Goal: Information Seeking & Learning: Check status

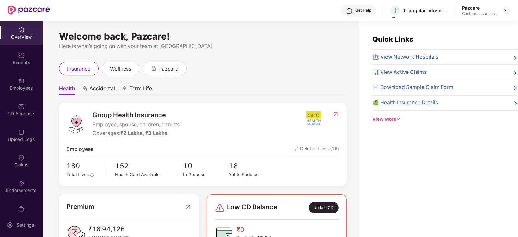
click at [502, 14] on div "Pazcare Customer_success" at bounding box center [486, 10] width 48 height 11
click at [505, 11] on img at bounding box center [506, 10] width 5 height 5
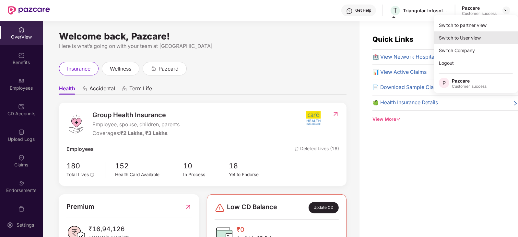
click at [474, 35] on div "Switch to User view" at bounding box center [476, 37] width 84 height 13
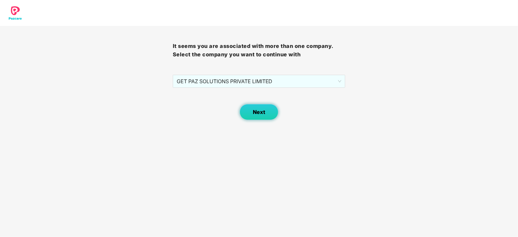
click at [274, 117] on button "Next" at bounding box center [259, 112] width 39 height 16
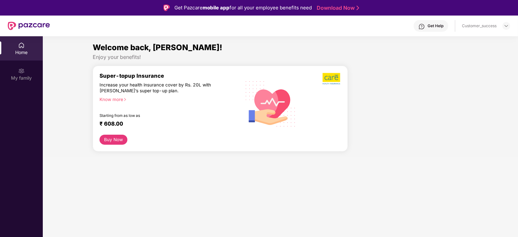
click at [503, 20] on div "Get Help Customer_success" at bounding box center [280, 26] width 461 height 21
click at [504, 23] on img at bounding box center [506, 25] width 5 height 5
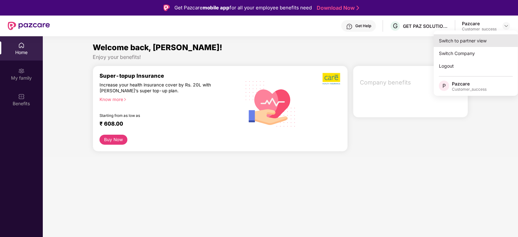
click at [474, 40] on div "Switch to partner view" at bounding box center [476, 40] width 84 height 13
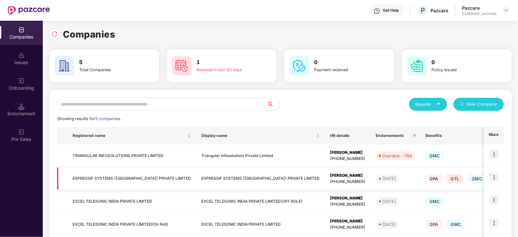
scroll to position [58, 0]
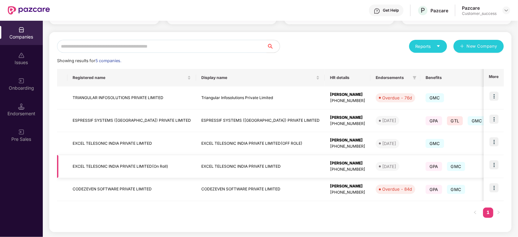
click at [492, 164] on img at bounding box center [494, 165] width 9 height 9
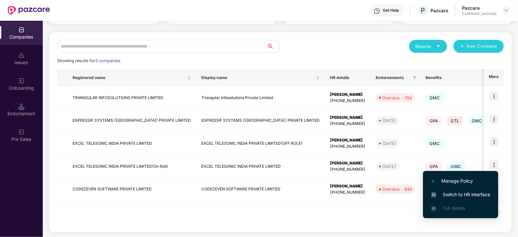
click at [463, 192] on span "Switch to HR interface" at bounding box center [461, 194] width 59 height 7
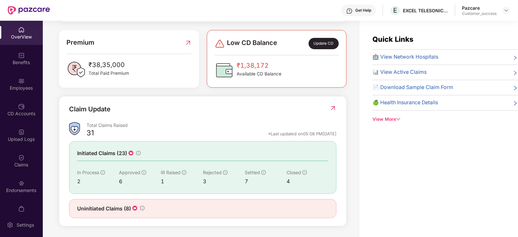
scroll to position [0, 0]
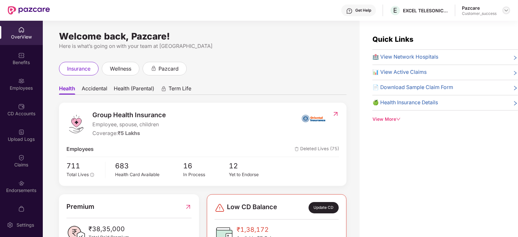
click at [506, 12] on img at bounding box center [506, 10] width 5 height 5
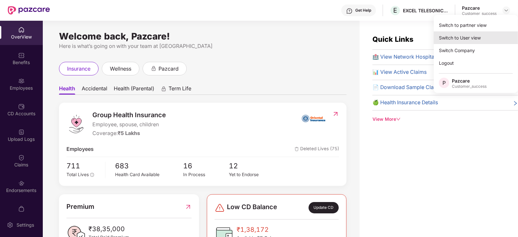
click at [461, 35] on div "Switch to User view" at bounding box center [476, 37] width 84 height 13
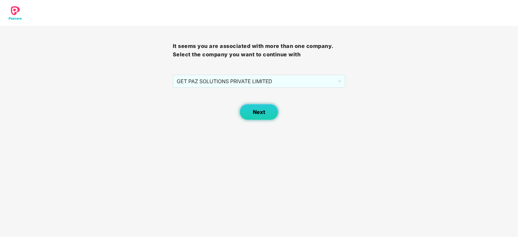
click at [260, 113] on span "Next" at bounding box center [259, 112] width 12 height 6
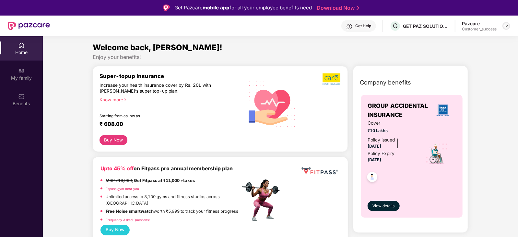
click at [506, 26] on img at bounding box center [506, 25] width 5 height 5
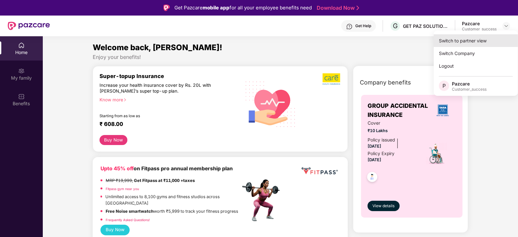
click at [452, 44] on div "Switch to partner view" at bounding box center [476, 40] width 84 height 13
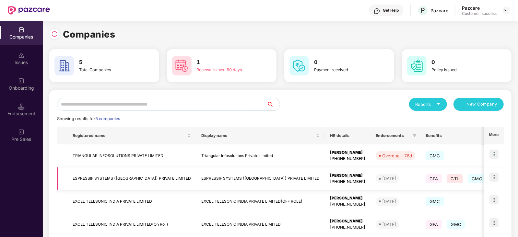
scroll to position [58, 0]
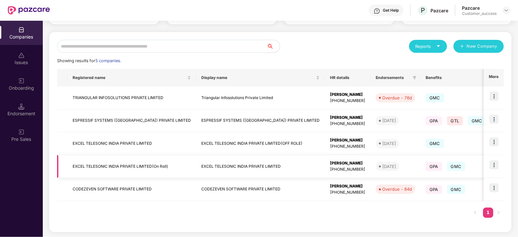
click at [138, 165] on td "EXCEL TELESONIC INDIA PRIVATE LIMITED(On Roll)" at bounding box center [131, 166] width 129 height 23
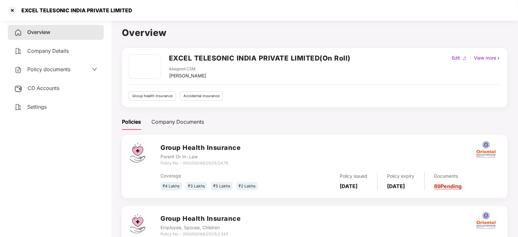
click at [92, 69] on icon "down" at bounding box center [94, 69] width 5 height 5
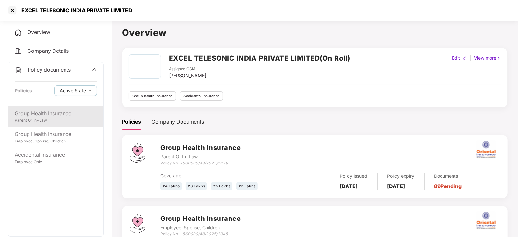
click at [63, 117] on div "Group Health Insurance" at bounding box center [56, 114] width 82 height 8
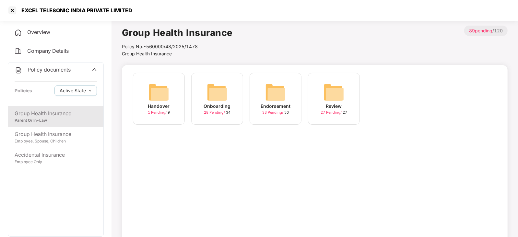
click at [287, 97] on div "Endorsement 33 Pending / 50" at bounding box center [276, 99] width 52 height 52
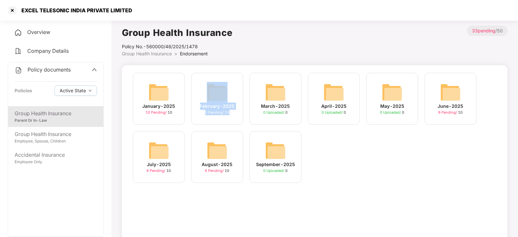
click at [287, 97] on div "March-2025 0 Uploaded / 0" at bounding box center [276, 99] width 52 height 52
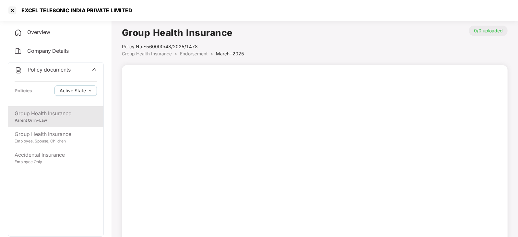
click at [48, 117] on div "Group Health Insurance" at bounding box center [56, 114] width 82 height 8
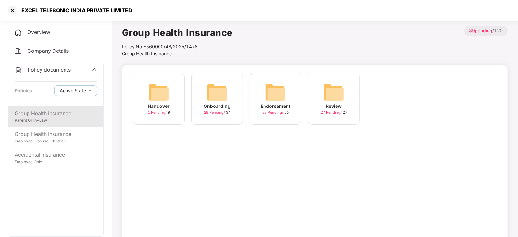
click at [281, 100] on img at bounding box center [275, 92] width 21 height 21
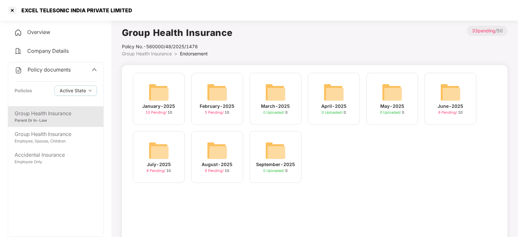
click at [281, 100] on img at bounding box center [275, 92] width 21 height 21
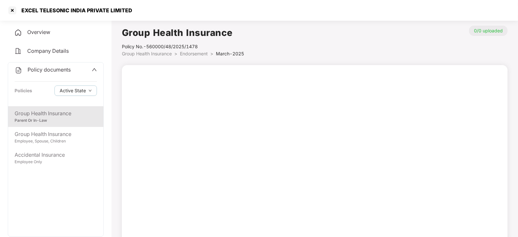
click at [51, 113] on div "Group Health Insurance" at bounding box center [56, 114] width 82 height 8
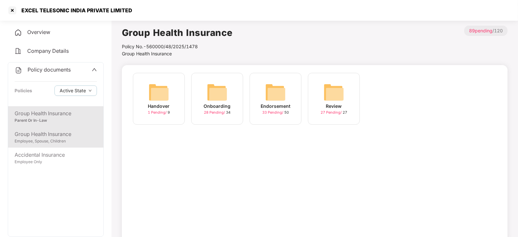
click at [49, 131] on div "Group Health Insurance" at bounding box center [56, 134] width 82 height 8
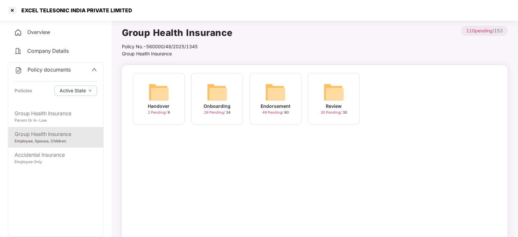
click at [289, 101] on div "Endorsement 49 Pending / 80" at bounding box center [276, 99] width 52 height 52
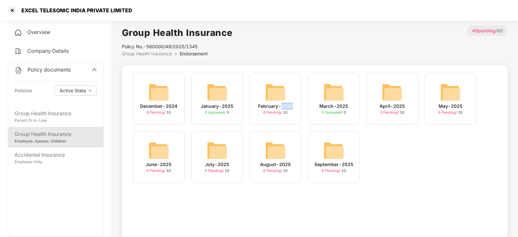
click at [289, 101] on div "February-2025 6 Pending / 10" at bounding box center [276, 99] width 52 height 52
click at [155, 99] on img at bounding box center [159, 92] width 21 height 21
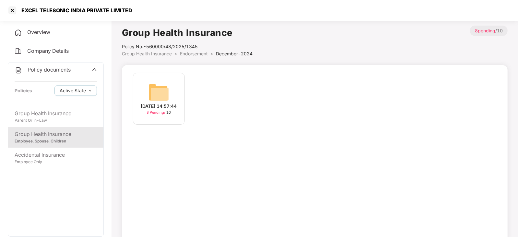
click at [155, 99] on img at bounding box center [159, 92] width 21 height 21
click at [162, 87] on img at bounding box center [159, 92] width 21 height 21
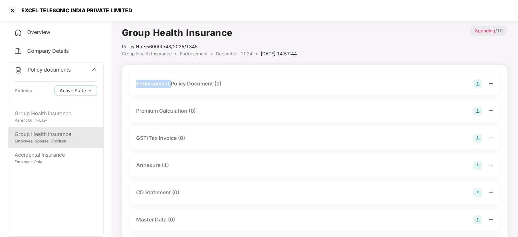
click at [162, 87] on div "Endorsement Policy Document (1)" at bounding box center [178, 84] width 85 height 8
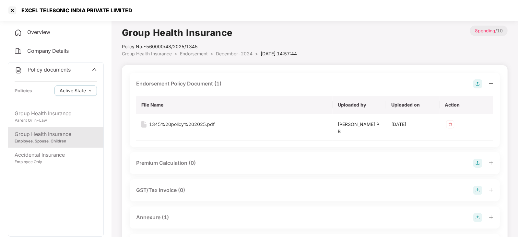
click at [74, 137] on div "Group Health Insurance" at bounding box center [56, 134] width 82 height 8
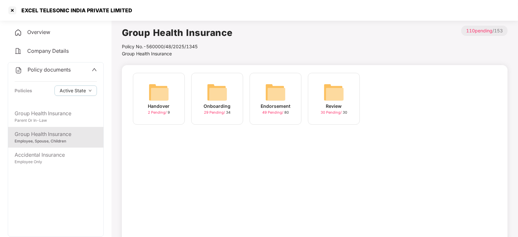
click at [271, 94] on img at bounding box center [275, 92] width 21 height 21
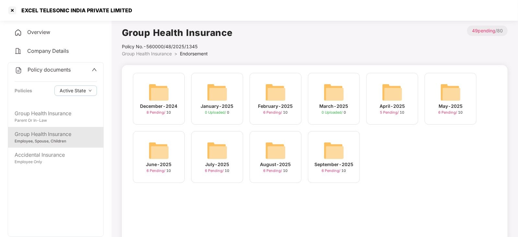
click at [284, 96] on img at bounding box center [275, 92] width 21 height 21
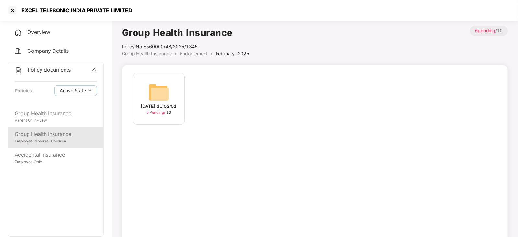
click at [164, 87] on img at bounding box center [159, 92] width 21 height 21
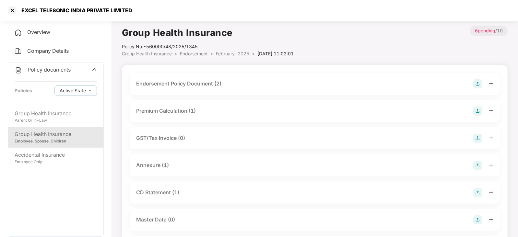
click at [303, 85] on div "Endorsement Policy Document (2)" at bounding box center [315, 83] width 358 height 9
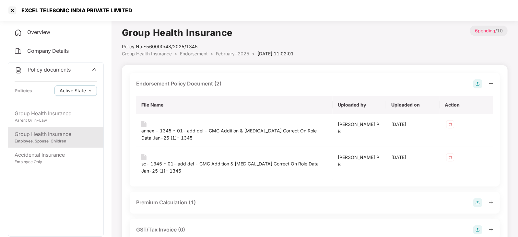
click at [57, 140] on div "Employee, Spouse, Children" at bounding box center [56, 142] width 82 height 6
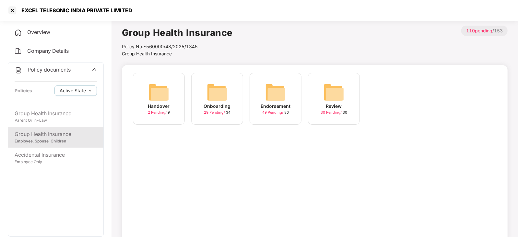
click at [281, 95] on img at bounding box center [275, 92] width 21 height 21
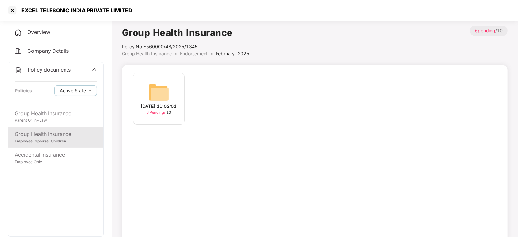
click at [168, 93] on img at bounding box center [159, 92] width 21 height 21
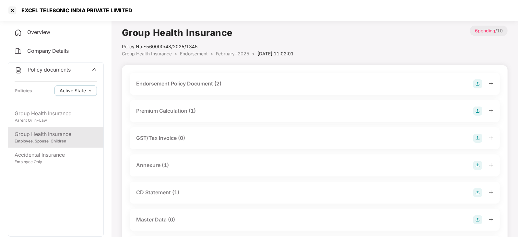
click at [58, 136] on div "Group Health Insurance" at bounding box center [56, 134] width 82 height 8
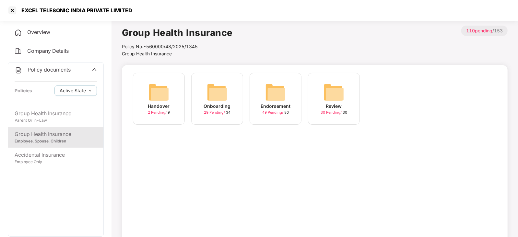
click at [280, 95] on img at bounding box center [275, 92] width 21 height 21
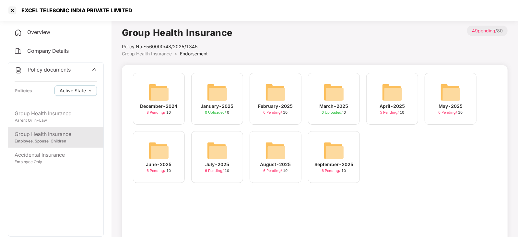
click at [280, 95] on img at bounding box center [275, 92] width 21 height 21
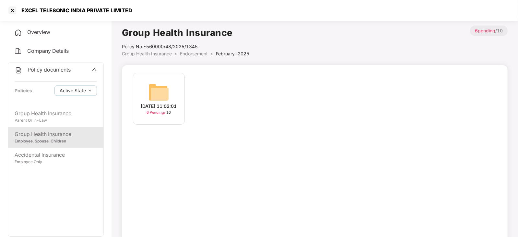
click at [27, 137] on div "Group Health Insurance" at bounding box center [56, 134] width 82 height 8
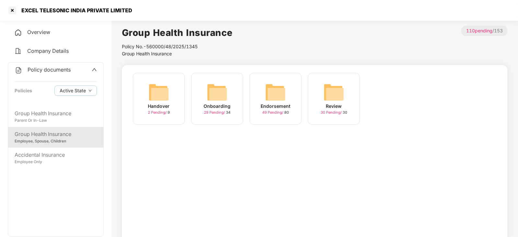
click at [277, 88] on img at bounding box center [275, 92] width 21 height 21
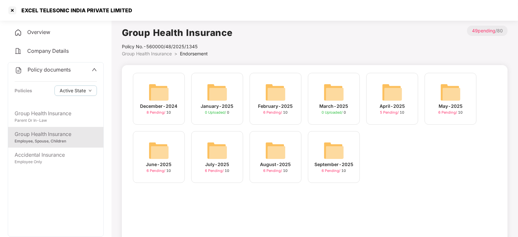
click at [219, 145] on img at bounding box center [217, 150] width 21 height 21
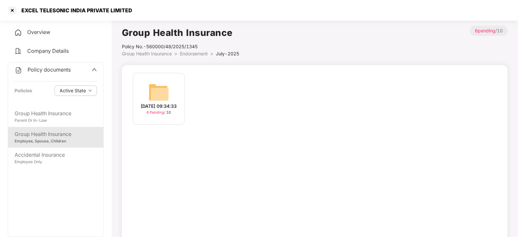
click at [161, 88] on img at bounding box center [159, 92] width 21 height 21
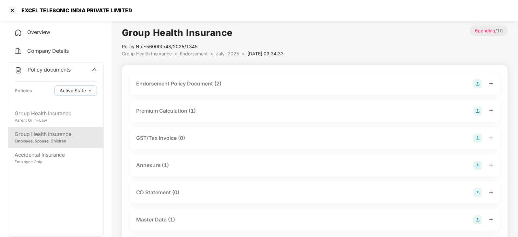
click at [397, 80] on div "Endorsement Policy Document (2)" at bounding box center [315, 83] width 358 height 9
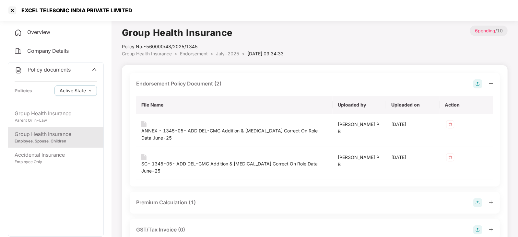
click at [60, 136] on div "Group Health Insurance" at bounding box center [56, 134] width 82 height 8
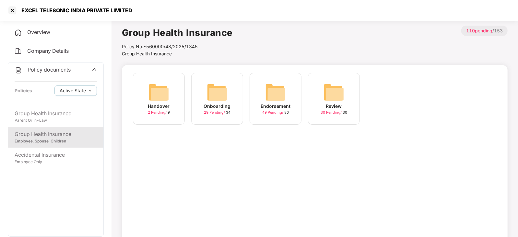
click at [263, 94] on div "Endorsement 49 Pending / 80" at bounding box center [276, 99] width 52 height 52
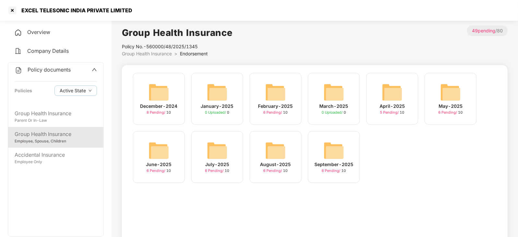
click at [384, 88] on img at bounding box center [392, 92] width 21 height 21
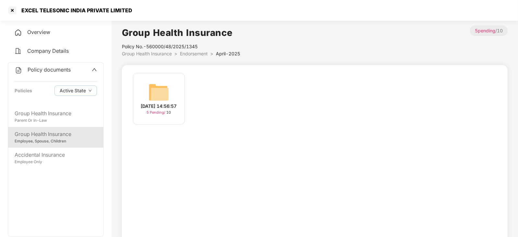
click at [160, 89] on img at bounding box center [159, 92] width 21 height 21
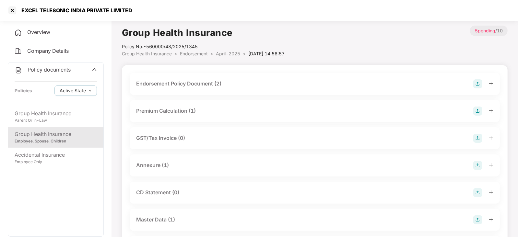
click at [183, 85] on div "Endorsement Policy Document (2)" at bounding box center [178, 84] width 85 height 8
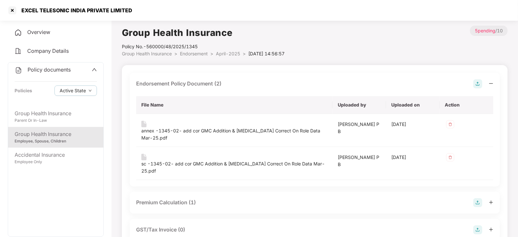
click at [45, 136] on div "Group Health Insurance" at bounding box center [56, 134] width 82 height 8
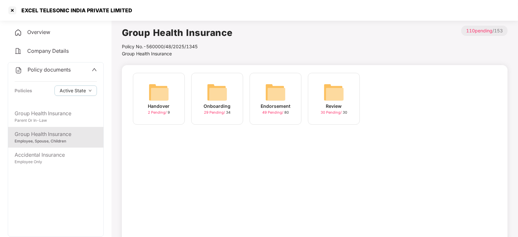
click at [281, 86] on img at bounding box center [275, 92] width 21 height 21
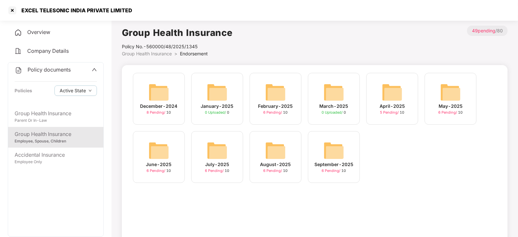
click at [445, 94] on img at bounding box center [451, 92] width 21 height 21
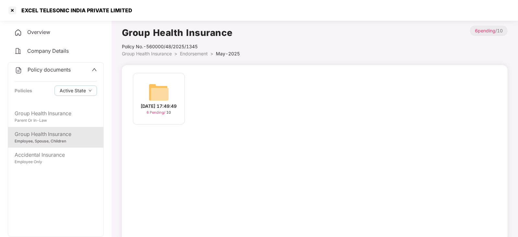
click at [157, 75] on div "[DATE] 17:49:49 6 Pending / 10" at bounding box center [159, 99] width 52 height 52
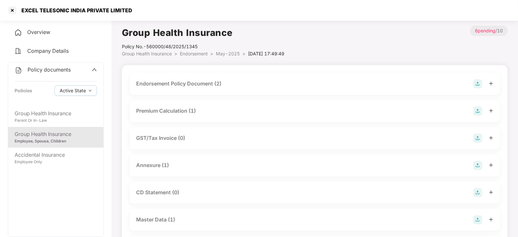
click at [187, 80] on div "Endorsement Policy Document (2)" at bounding box center [178, 84] width 85 height 8
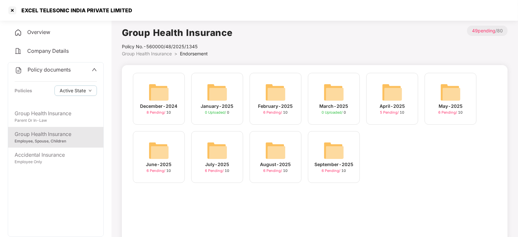
click at [156, 151] on img at bounding box center [159, 150] width 21 height 21
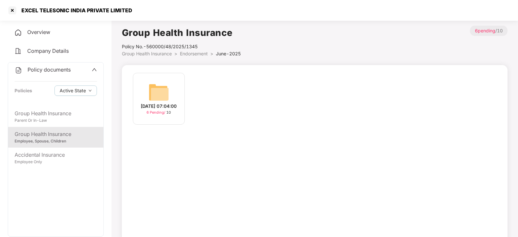
click at [152, 82] on img at bounding box center [159, 92] width 21 height 21
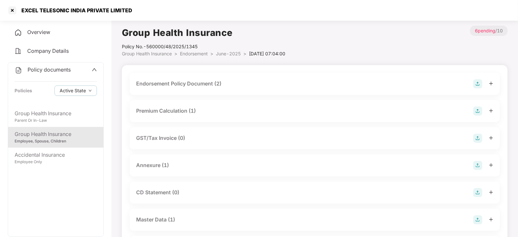
click at [169, 83] on div "Endorsement Policy Document (2)" at bounding box center [178, 84] width 85 height 8
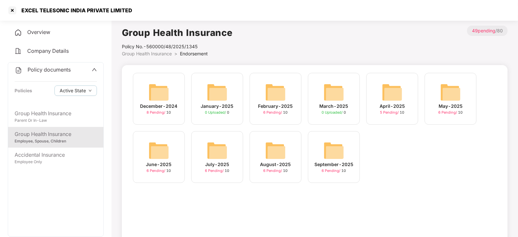
click at [463, 83] on div "May-2025 6 Pending / 10" at bounding box center [451, 99] width 52 height 52
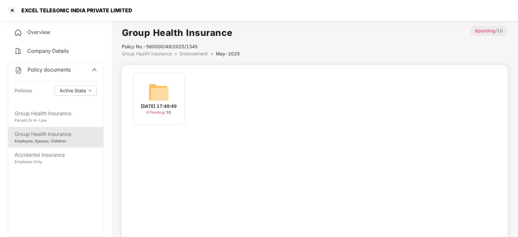
click at [172, 95] on div "[DATE] 17:49:49 6 Pending / 10" at bounding box center [159, 99] width 52 height 52
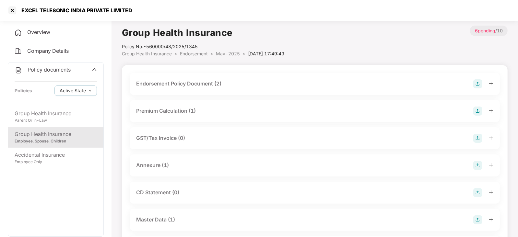
click at [194, 83] on div "Endorsement Policy Document (2)" at bounding box center [178, 84] width 85 height 8
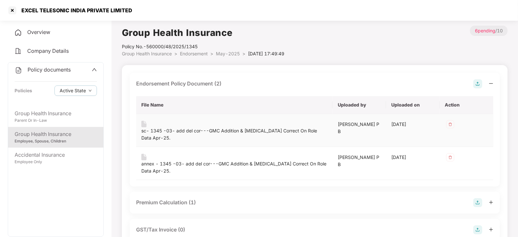
click at [170, 125] on div "sc- 1345 -03- add del cor---GMC Addition & [MEDICAL_DATA] Correct On Role Data …" at bounding box center [234, 131] width 186 height 21
click at [165, 130] on div "sc- 1345 -03- add del cor---GMC Addition & [MEDICAL_DATA] Correct On Role Data …" at bounding box center [234, 135] width 186 height 14
click at [189, 128] on div "sc- 1345 -03- add del cor---GMC Addition & [MEDICAL_DATA] Correct On Role Data …" at bounding box center [234, 135] width 186 height 14
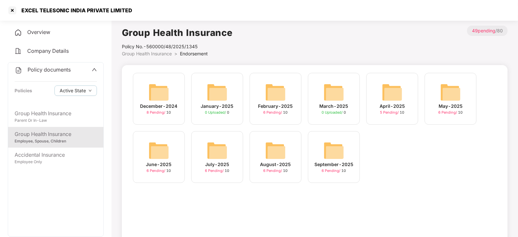
click at [231, 145] on div "July-2025 6 Pending / 10" at bounding box center [217, 157] width 52 height 52
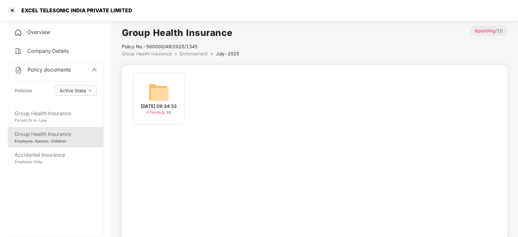
click at [162, 93] on img at bounding box center [159, 92] width 21 height 21
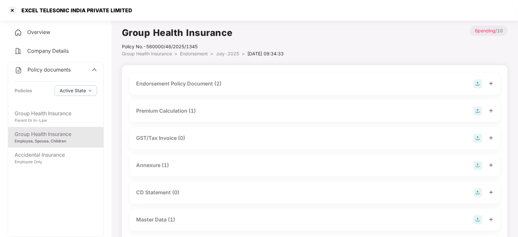
click at [182, 83] on div "Endorsement Policy Document (2)" at bounding box center [178, 84] width 85 height 8
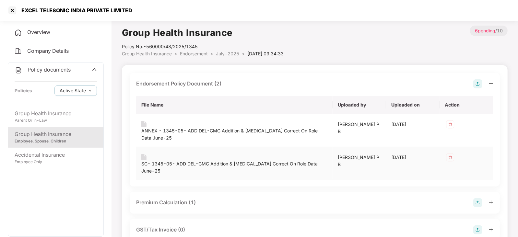
click at [178, 161] on div "SC- 1345-05- ADD DEL-GMC Addition & [MEDICAL_DATA] Correct On Role Data June-25" at bounding box center [234, 168] width 186 height 14
click at [172, 161] on div "SC- 1345-05- ADD DEL-GMC Addition & [MEDICAL_DATA] Correct On Role Data June-25" at bounding box center [234, 168] width 186 height 14
click at [142, 157] on img at bounding box center [143, 157] width 5 height 6
click at [290, 92] on div "Endorsement Policy Document (2) File Name Uploaded by Uploaded on Action ANNEX …" at bounding box center [315, 130] width 371 height 114
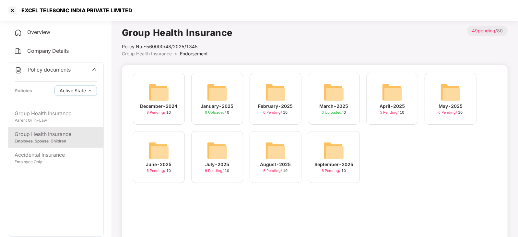
click at [275, 153] on img at bounding box center [275, 150] width 21 height 21
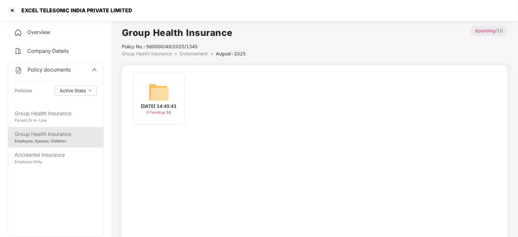
click at [157, 85] on img at bounding box center [159, 92] width 21 height 21
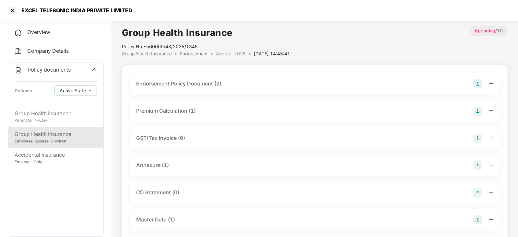
click at [186, 76] on div "Endorsement Policy Document (2)" at bounding box center [315, 84] width 371 height 22
click at [197, 86] on div "Endorsement Policy Document (2)" at bounding box center [178, 84] width 85 height 8
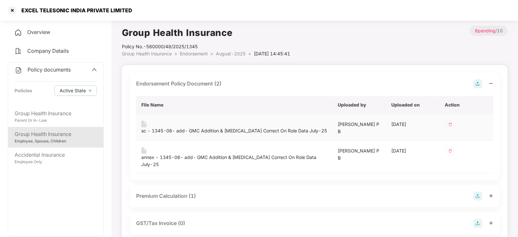
click at [144, 123] on img at bounding box center [143, 124] width 5 height 6
click at [165, 128] on div "sc - 1345-06- add- GMC Addition & [MEDICAL_DATA] Correct On Role Data July-25" at bounding box center [234, 131] width 186 height 7
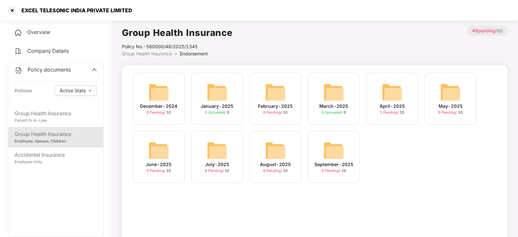
click at [288, 148] on div "August-2025 6 Pending / 10" at bounding box center [276, 157] width 52 height 52
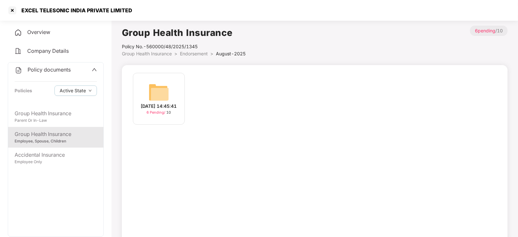
click at [168, 89] on img at bounding box center [159, 92] width 21 height 21
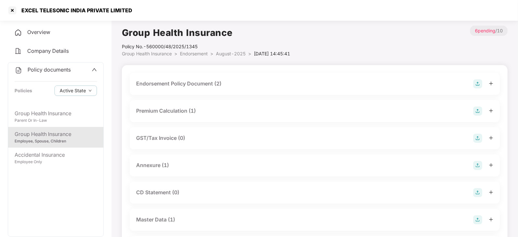
click at [184, 83] on div "Endorsement Policy Document (2)" at bounding box center [178, 84] width 85 height 8
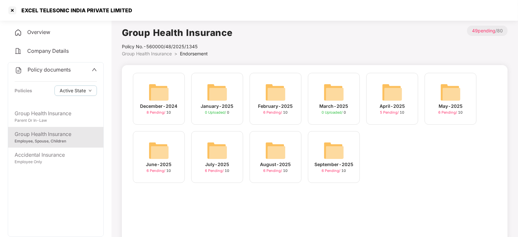
click at [337, 154] on img at bounding box center [334, 150] width 21 height 21
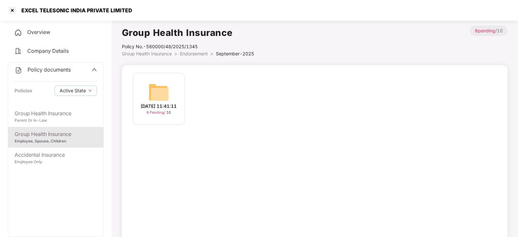
click at [164, 95] on img at bounding box center [159, 92] width 21 height 21
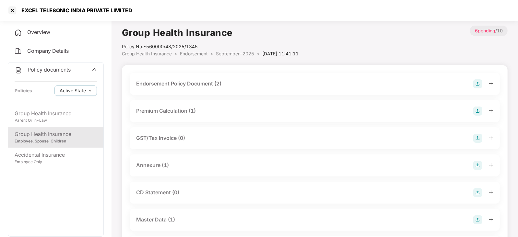
click at [214, 85] on div "Endorsement Policy Document (2)" at bounding box center [178, 84] width 85 height 8
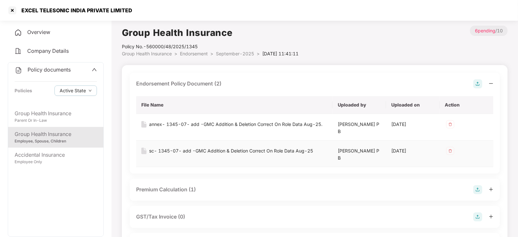
click at [145, 150] on img at bounding box center [143, 151] width 5 height 6
click at [151, 150] on div "sc- 1345-07- add -GMC Addition & Deletion Correct On Role Data Aug-25" at bounding box center [231, 151] width 164 height 7
click at [143, 151] on img at bounding box center [143, 151] width 5 height 6
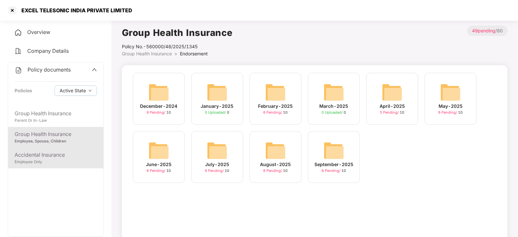
click at [40, 157] on div "Accidental Insurance" at bounding box center [56, 155] width 82 height 8
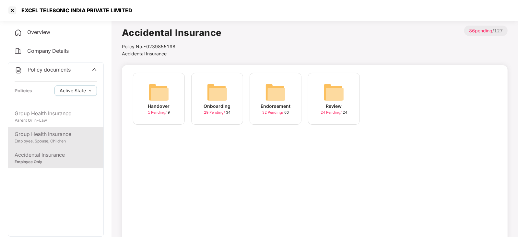
click at [55, 138] on div "Group Health Insurance" at bounding box center [56, 134] width 82 height 8
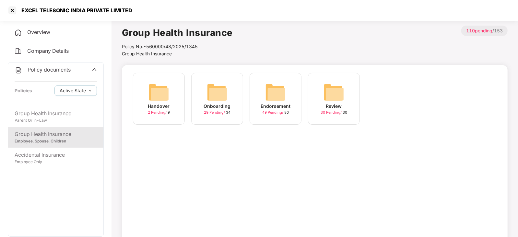
click at [47, 139] on div "Employee, Spouse, Children" at bounding box center [56, 142] width 82 height 6
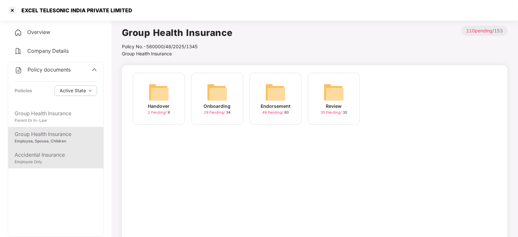
click at [47, 155] on div "Accidental Insurance" at bounding box center [56, 155] width 82 height 8
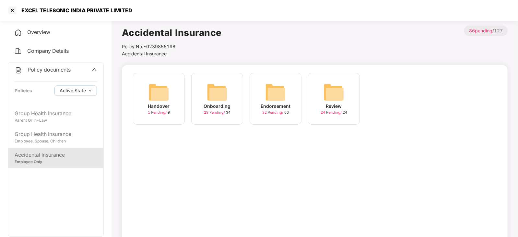
click at [286, 88] on img at bounding box center [275, 92] width 21 height 21
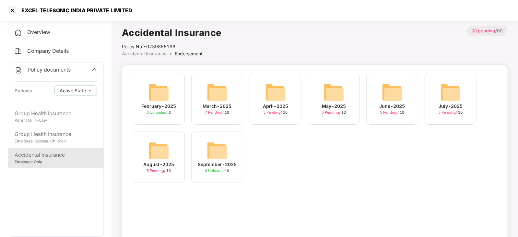
click at [286, 88] on img at bounding box center [275, 92] width 21 height 21
click at [214, 95] on img at bounding box center [217, 92] width 21 height 21
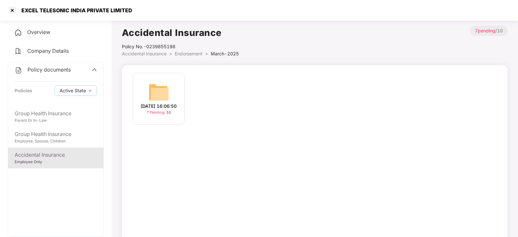
click at [162, 93] on img at bounding box center [159, 92] width 21 height 21
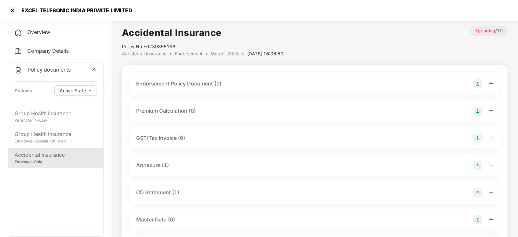
click at [183, 86] on div "Endorsement Policy Document (1)" at bounding box center [178, 84] width 85 height 8
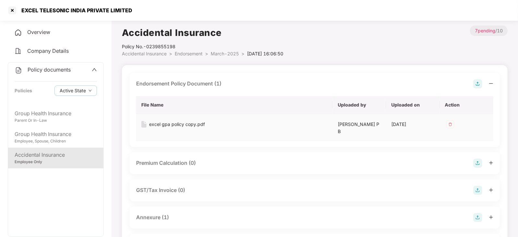
click at [158, 123] on div "excel gpa policy copy.pdf" at bounding box center [177, 124] width 56 height 7
drag, startPoint x: 182, startPoint y: 47, endPoint x: 121, endPoint y: 44, distance: 60.7
click at [121, 44] on main "Accidental Insurance Policy No.- 0239855198 Accidental Insurance > Endorsement …" at bounding box center [315, 215] width 407 height 395
copy div "Policy No.- 0239855198"
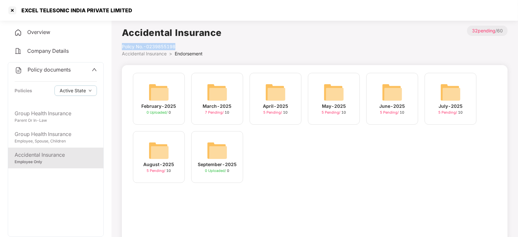
click at [274, 94] on img at bounding box center [275, 92] width 21 height 21
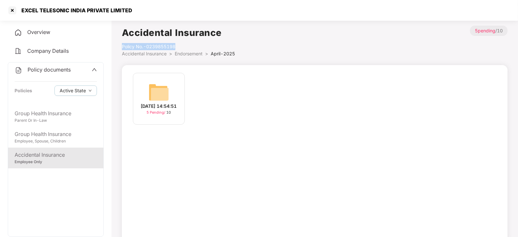
click at [163, 90] on img at bounding box center [159, 92] width 21 height 21
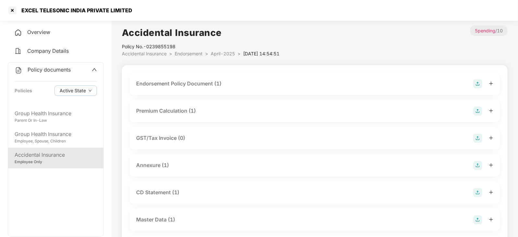
click at [217, 88] on div "Endorsement Policy Document (1)" at bounding box center [178, 84] width 85 height 8
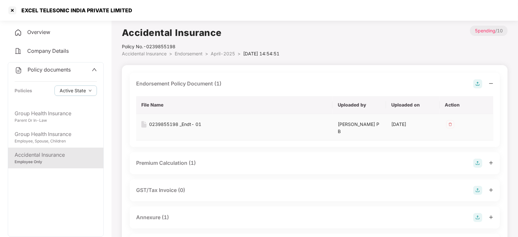
click at [159, 124] on div "0239855198 _Endt- 01" at bounding box center [175, 124] width 52 height 7
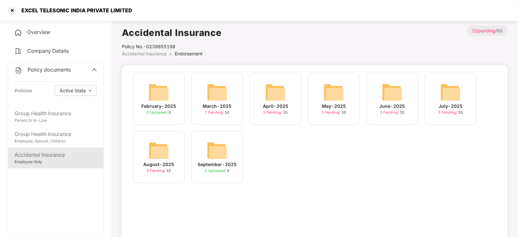
click at [397, 99] on img at bounding box center [392, 92] width 21 height 21
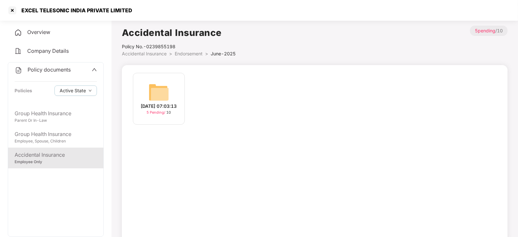
click at [154, 91] on img at bounding box center [159, 92] width 21 height 21
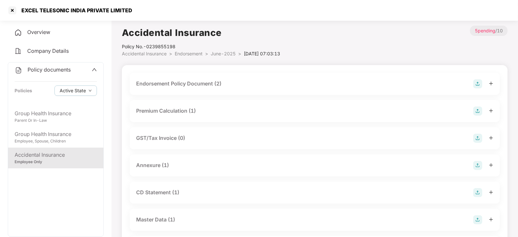
click at [182, 79] on div "Endorsement Policy Document (2)" at bounding box center [315, 83] width 358 height 9
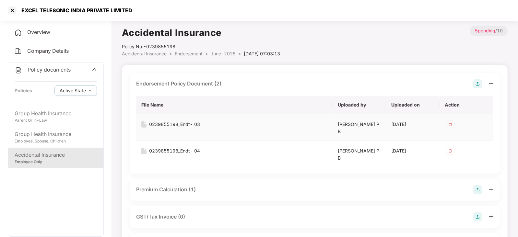
click at [171, 125] on div "0239855198_Endt- 03" at bounding box center [174, 124] width 51 height 7
click at [171, 150] on div "0239855198_Endt- 04" at bounding box center [174, 151] width 51 height 7
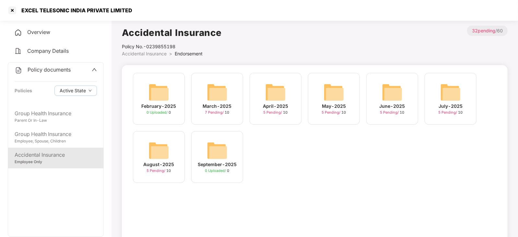
click at [333, 100] on img at bounding box center [334, 92] width 21 height 21
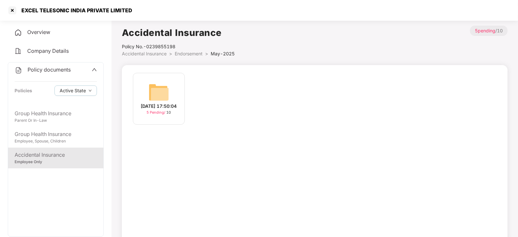
click at [161, 96] on img at bounding box center [159, 92] width 21 height 21
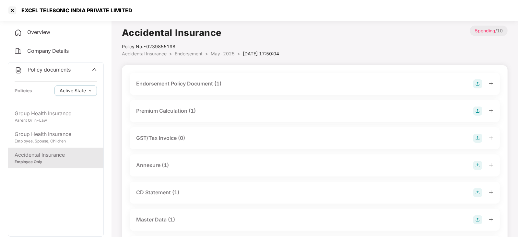
click at [172, 84] on div "Endorsement Policy Document (1)" at bounding box center [178, 84] width 85 height 8
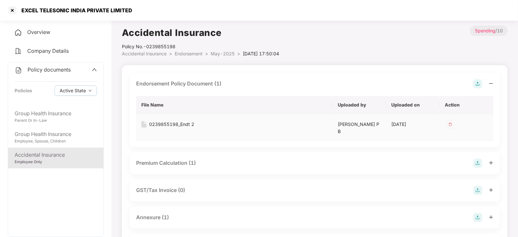
click at [158, 126] on div "0239855198_Endt 2" at bounding box center [171, 124] width 45 height 7
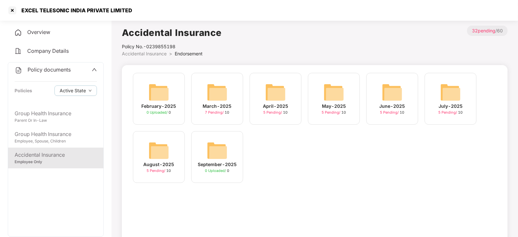
click at [457, 98] on img at bounding box center [451, 92] width 21 height 21
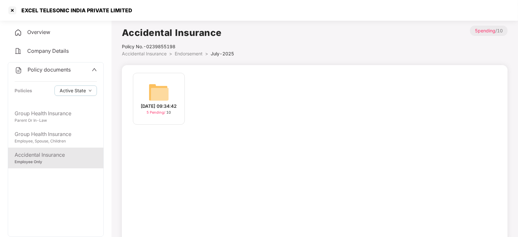
click at [175, 95] on div "[DATE] 09:34:42 5 Pending / 10" at bounding box center [159, 99] width 52 height 52
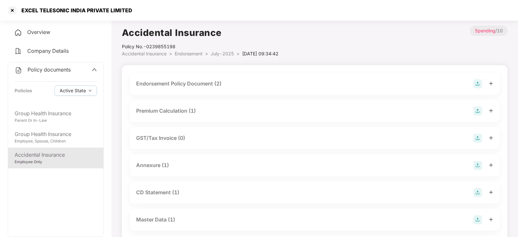
click at [196, 82] on div "Endorsement Policy Document (2)" at bounding box center [178, 84] width 85 height 8
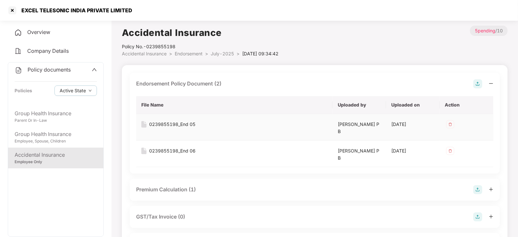
click at [163, 124] on div "0239855198_End 05" at bounding box center [172, 124] width 46 height 7
click at [168, 152] on div "0239855198_End 06" at bounding box center [172, 151] width 46 height 7
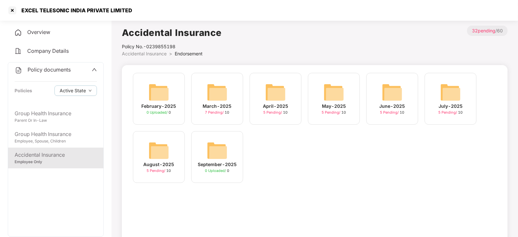
click at [156, 150] on img at bounding box center [159, 150] width 21 height 21
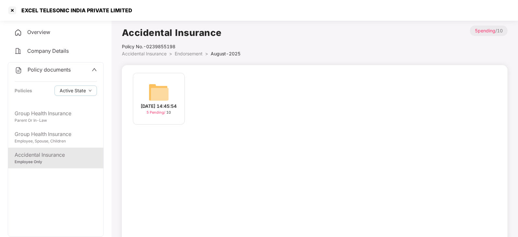
click at [161, 93] on img at bounding box center [159, 92] width 21 height 21
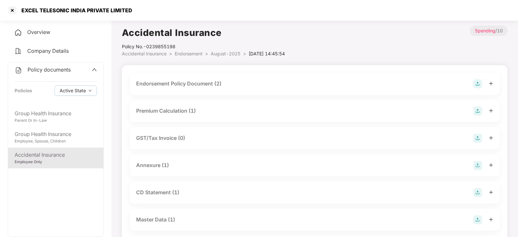
click at [184, 83] on div "Endorsement Policy Document (2)" at bounding box center [178, 84] width 85 height 8
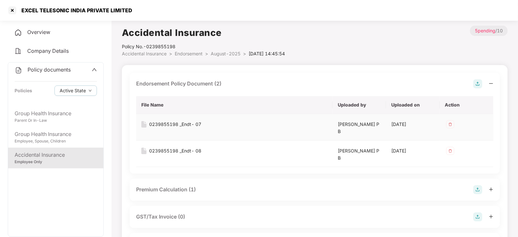
click at [164, 124] on div "0239855198 _Endt- 07" at bounding box center [175, 124] width 52 height 7
click at [164, 147] on td "0239855198 _Endt- 08" at bounding box center [234, 154] width 197 height 27
click at [165, 150] on div "0239855198 _Endt- 08" at bounding box center [175, 151] width 52 height 7
click at [271, 15] on div "EXCEL TELESONIC INDIA PRIVATE LIMITED" at bounding box center [259, 10] width 518 height 21
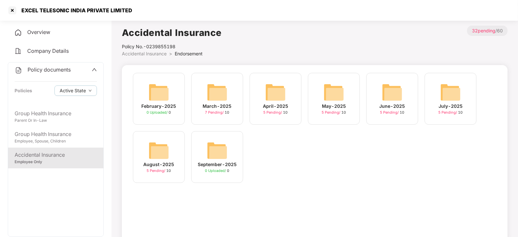
click at [221, 157] on img at bounding box center [217, 150] width 21 height 21
click at [278, 157] on div "February-2025 0 Uploaded / 0 March-2025 7 Pending / [DATE]-2025 5 Pending / [DA…" at bounding box center [315, 131] width 371 height 117
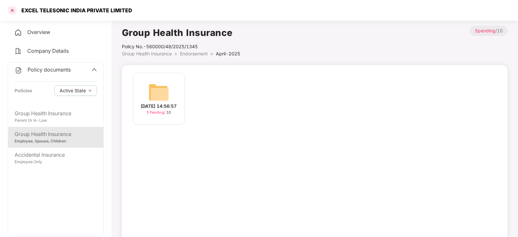
click at [14, 10] on div at bounding box center [12, 10] width 10 height 10
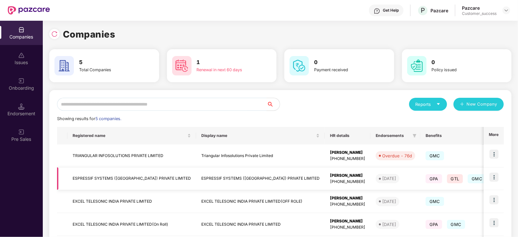
scroll to position [58, 0]
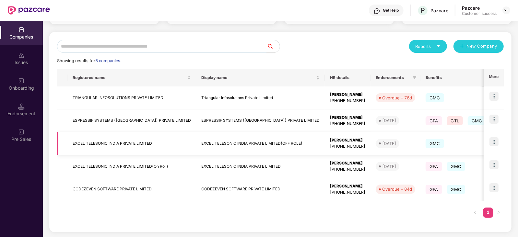
click at [426, 142] on span "GMC" at bounding box center [435, 143] width 18 height 9
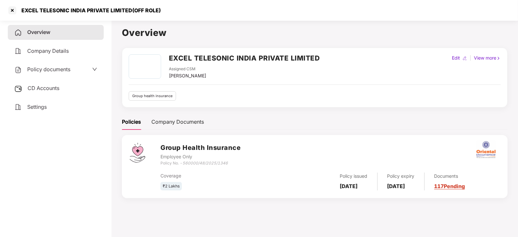
click at [73, 71] on div "Policy documents" at bounding box center [55, 70] width 83 height 8
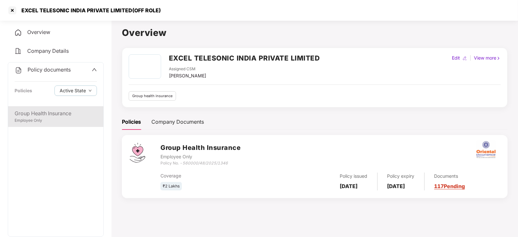
click at [32, 117] on div "Group Health Insurance" at bounding box center [56, 114] width 82 height 8
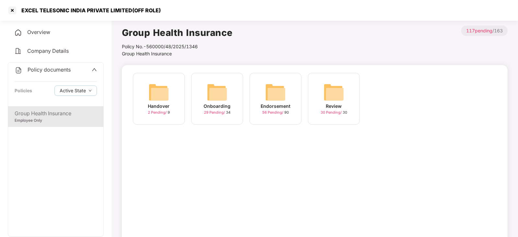
click at [275, 95] on img at bounding box center [275, 92] width 21 height 21
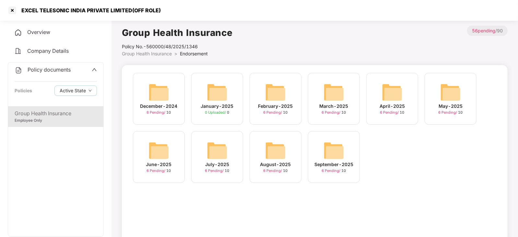
click at [159, 93] on img at bounding box center [159, 92] width 21 height 21
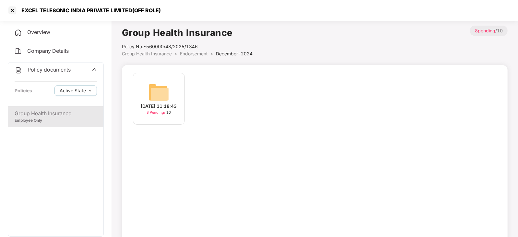
click at [159, 93] on img at bounding box center [159, 92] width 21 height 21
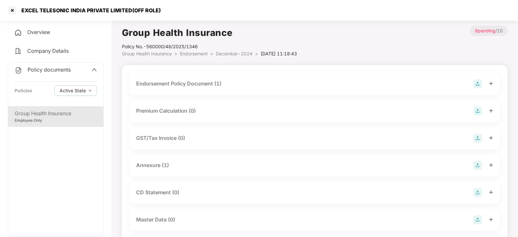
click at [185, 81] on div "Endorsement Policy Document (1)" at bounding box center [178, 84] width 85 height 8
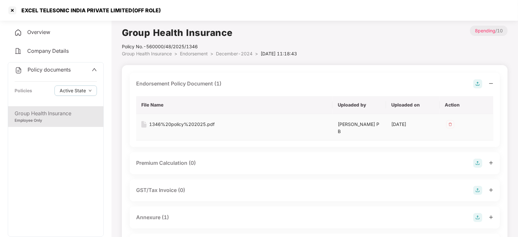
click at [168, 122] on div "1346%20policy%202025.pdf" at bounding box center [182, 124] width 66 height 7
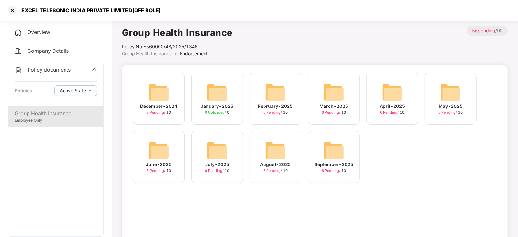
click at [222, 97] on img at bounding box center [217, 92] width 21 height 21
click at [273, 91] on img at bounding box center [275, 92] width 21 height 21
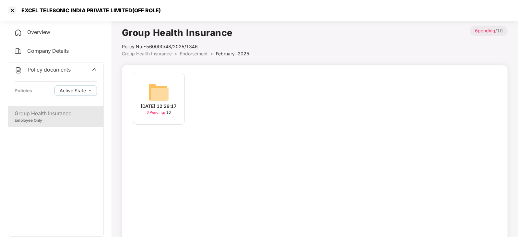
click at [170, 82] on div "[DATE] 12:29:17 6 Pending / 10" at bounding box center [159, 99] width 52 height 52
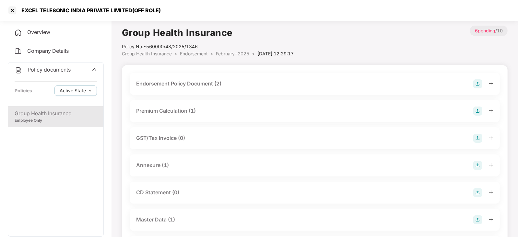
click at [178, 82] on div "Endorsement Policy Document (2)" at bounding box center [178, 84] width 85 height 8
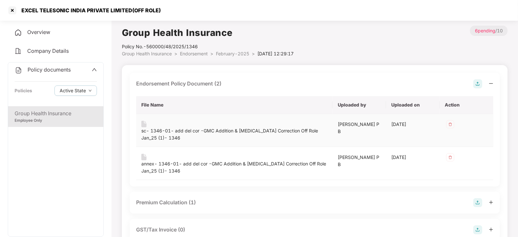
click at [169, 128] on div "sc- 1346-01- add del cor -GMC Addition & [MEDICAL_DATA] Correction Off Role Jan…" at bounding box center [234, 135] width 186 height 14
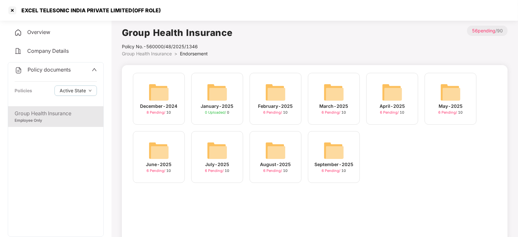
click at [341, 97] on img at bounding box center [334, 92] width 21 height 21
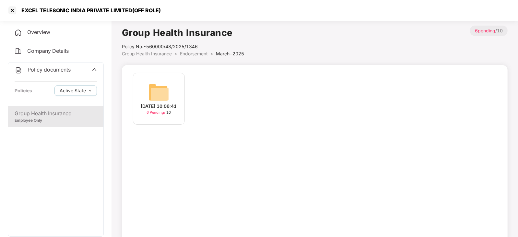
click at [160, 87] on img at bounding box center [159, 92] width 21 height 21
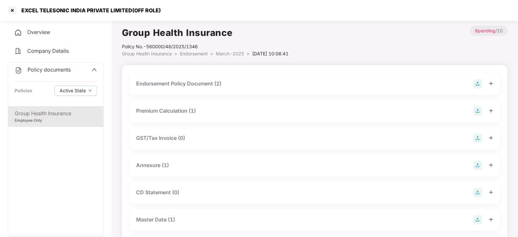
click at [164, 85] on div "Endorsement Policy Document (2)" at bounding box center [178, 84] width 85 height 8
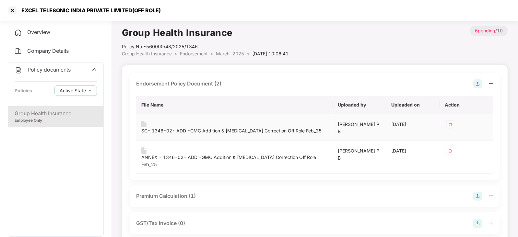
click at [162, 128] on div "SC- 1346-02- ADD -GMC Addition & [MEDICAL_DATA] Correction Off Role Feb_25" at bounding box center [231, 131] width 180 height 7
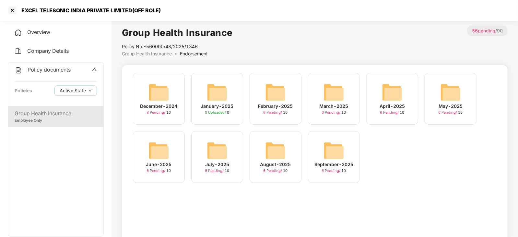
click at [390, 94] on img at bounding box center [392, 92] width 21 height 21
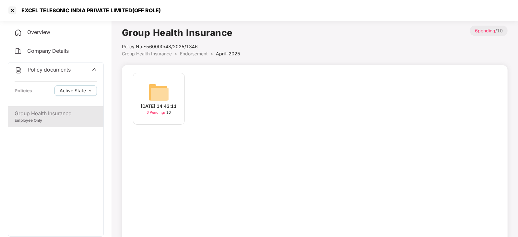
click at [170, 91] on div "[DATE] 14:43:11 6 Pending / 10" at bounding box center [159, 99] width 52 height 52
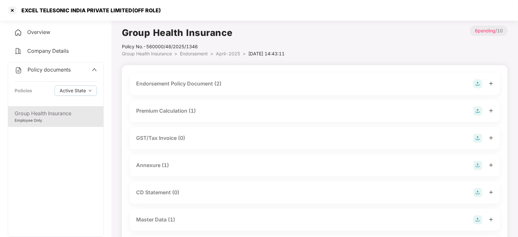
click at [180, 83] on div "Endorsement Policy Document (2)" at bounding box center [178, 84] width 85 height 8
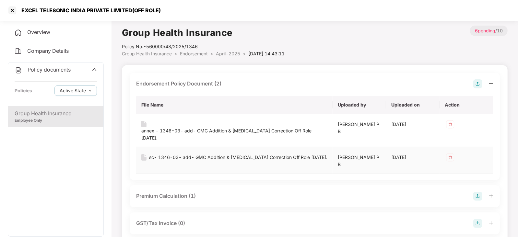
click at [174, 154] on div "sc- 1346-03- add- GMC Addition & [MEDICAL_DATA] Correction Off Role [DATE]." at bounding box center [238, 157] width 178 height 7
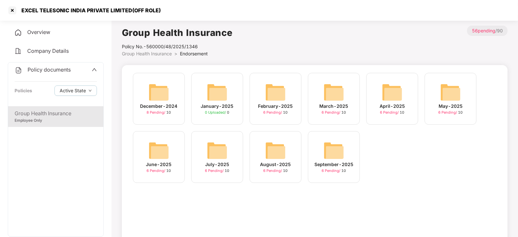
click at [459, 93] on img at bounding box center [451, 92] width 21 height 21
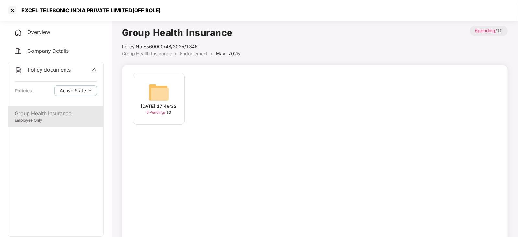
click at [153, 89] on img at bounding box center [159, 92] width 21 height 21
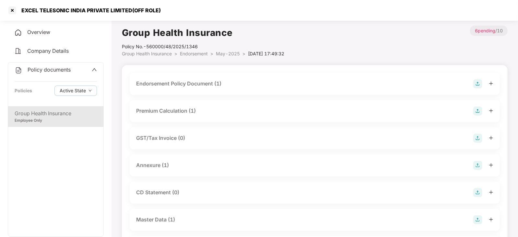
click at [182, 82] on div "Endorsement Policy Document (1)" at bounding box center [178, 84] width 85 height 8
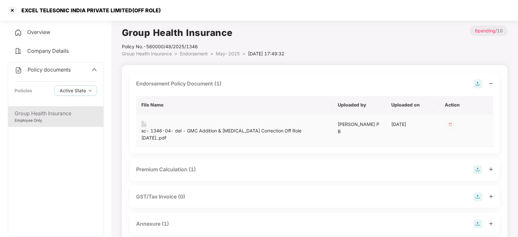
click at [169, 128] on div "sc- 1346-04- del - GMC Addition & [MEDICAL_DATA] Correction Off Role [DATE]..pdf" at bounding box center [234, 135] width 186 height 14
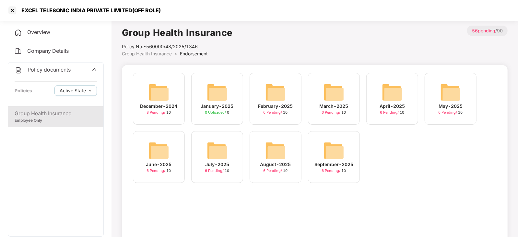
click at [164, 144] on img at bounding box center [159, 150] width 21 height 21
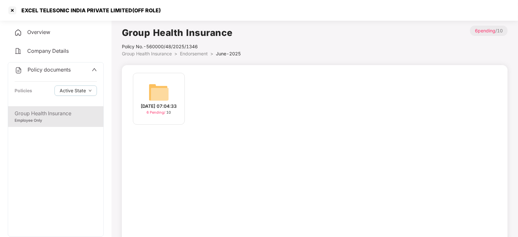
click at [163, 88] on img at bounding box center [159, 92] width 21 height 21
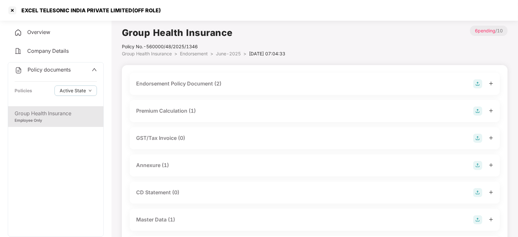
click at [176, 83] on div "Endorsement Policy Document (2)" at bounding box center [178, 84] width 85 height 8
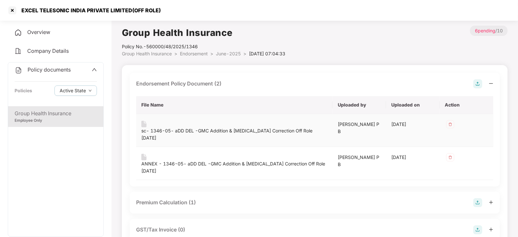
click at [168, 128] on div "sc- 1346-05- aDD DEL -GMC Addition & [MEDICAL_DATA] Correction Off Role [DATE]" at bounding box center [234, 135] width 186 height 14
click at [152, 128] on div "sc- 1346-05- aDD DEL -GMC Addition & [MEDICAL_DATA] Correction Off Role [DATE]" at bounding box center [234, 135] width 186 height 14
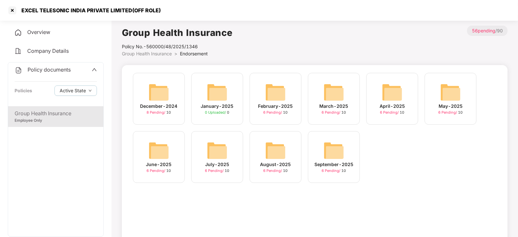
click at [237, 159] on div "July-2025 6 Pending / 10" at bounding box center [217, 157] width 52 height 52
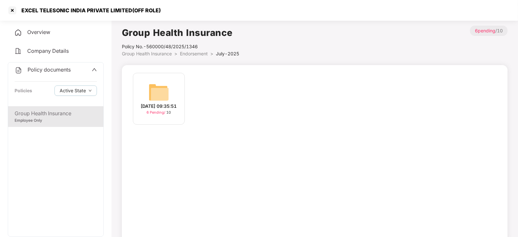
click at [168, 89] on img at bounding box center [159, 92] width 21 height 21
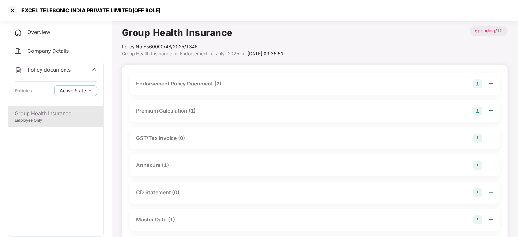
click at [196, 81] on div "Endorsement Policy Document (2)" at bounding box center [178, 84] width 85 height 8
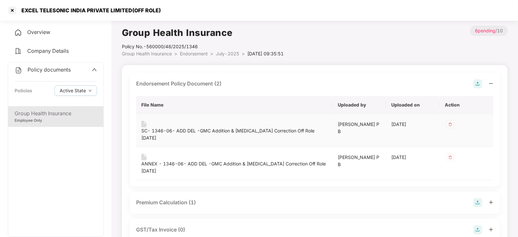
click at [171, 128] on div "SC- 1346-06- ADD DEL -GMC Addition & [MEDICAL_DATA] Correction Off Role [DATE]" at bounding box center [234, 135] width 186 height 14
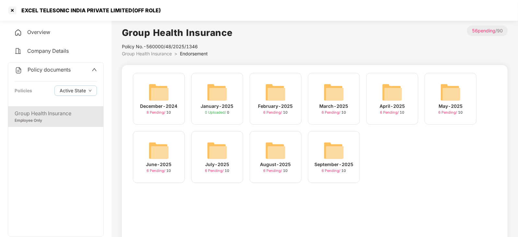
click at [207, 149] on img at bounding box center [217, 150] width 21 height 21
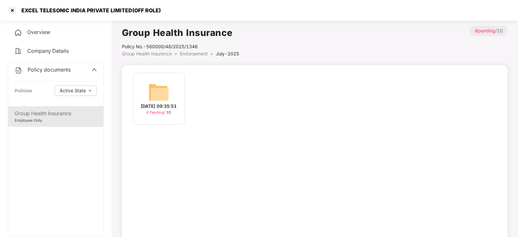
click at [153, 86] on img at bounding box center [159, 92] width 21 height 21
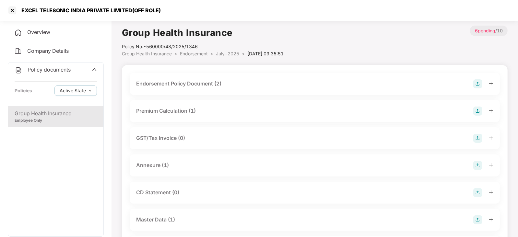
click at [153, 86] on div "Endorsement Policy Document (2)" at bounding box center [178, 84] width 85 height 8
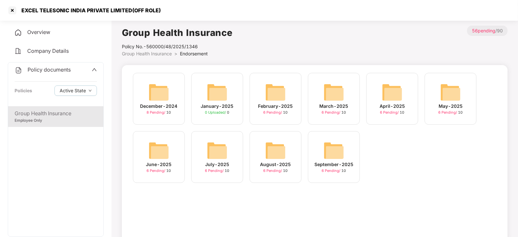
click at [279, 150] on img at bounding box center [275, 150] width 21 height 21
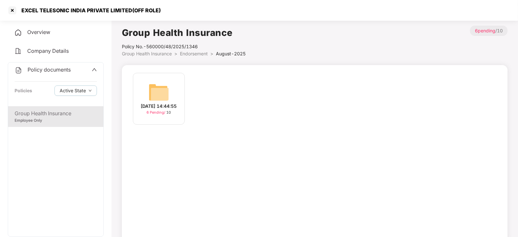
click at [164, 82] on img at bounding box center [159, 92] width 21 height 21
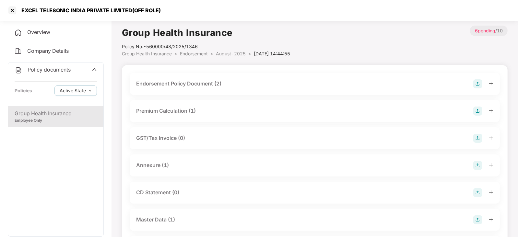
click at [165, 79] on div "Endorsement Policy Document (2)" at bounding box center [315, 83] width 358 height 9
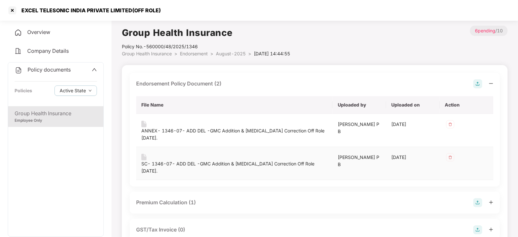
click at [175, 161] on div "SC- 1346-07- ADD DEL -GMC Addition & [MEDICAL_DATA] Correction Off Role [DATE]." at bounding box center [234, 168] width 186 height 14
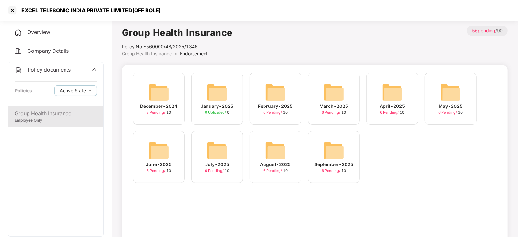
click at [286, 150] on img at bounding box center [275, 150] width 21 height 21
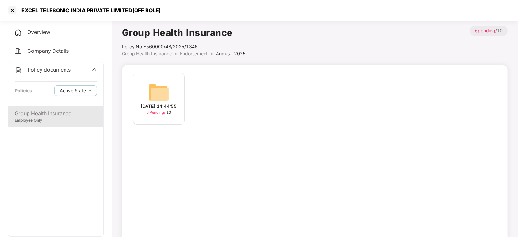
click at [147, 85] on div "[DATE] 14:44:55 6 Pending / 10" at bounding box center [159, 99] width 52 height 52
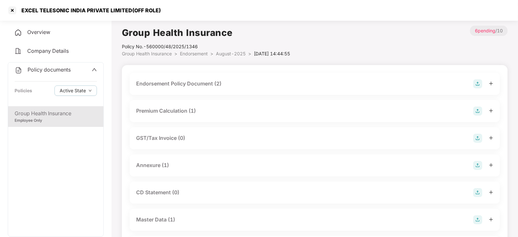
click at [161, 81] on div "Endorsement Policy Document (2)" at bounding box center [178, 84] width 85 height 8
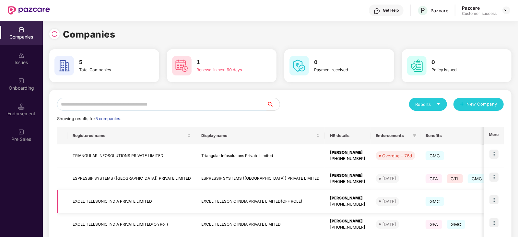
scroll to position [58, 0]
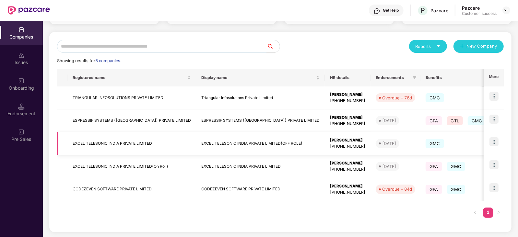
click at [130, 143] on td "EXCEL TELESONIC INDIA PRIVATE LIMITED" at bounding box center [131, 143] width 129 height 23
